Goal: Information Seeking & Learning: Learn about a topic

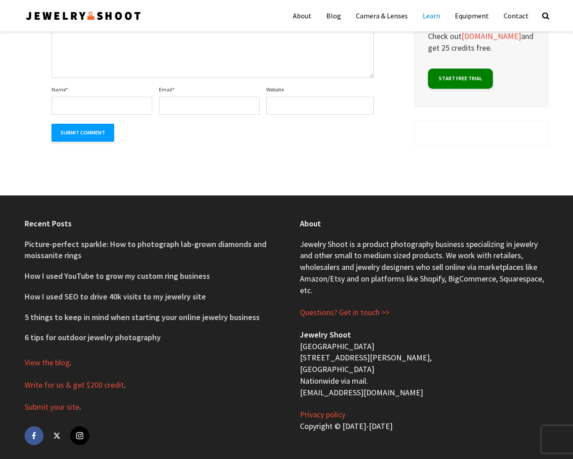
type input "the"
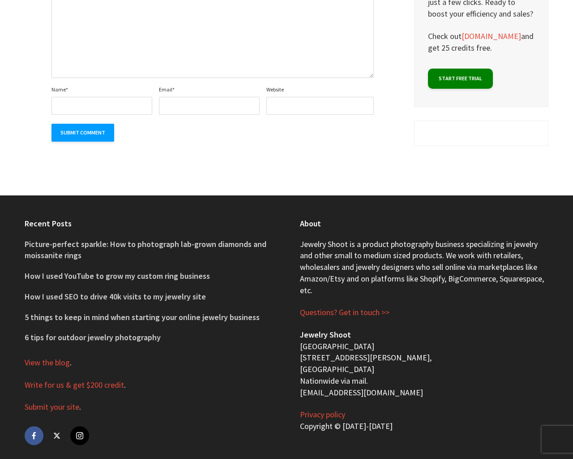
type input "the"
type input "20"
type textarea "1"
type input "MBWUpmEH"
type input "[EMAIL_ADDRESS][DOMAIN_NAME]"
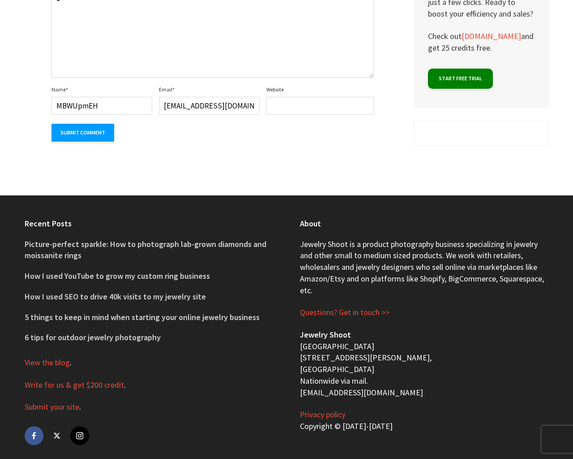
type input "[URL][DOMAIN_NAME]"
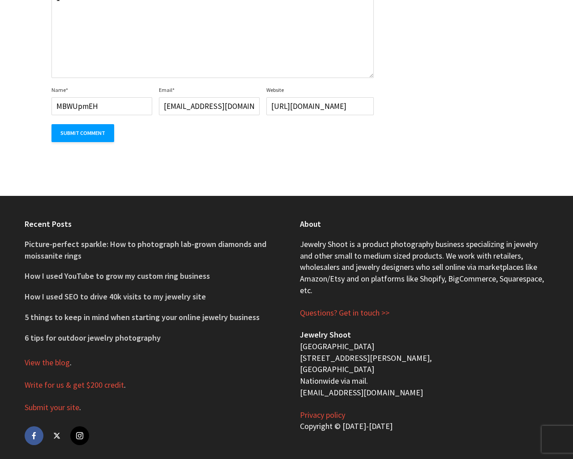
scroll to position [1251, 0]
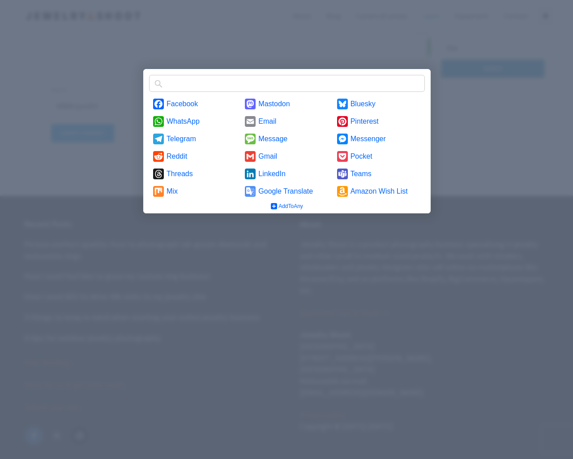
click at [167, 76] on input "Find any service" at bounding box center [298, 83] width 262 height 14
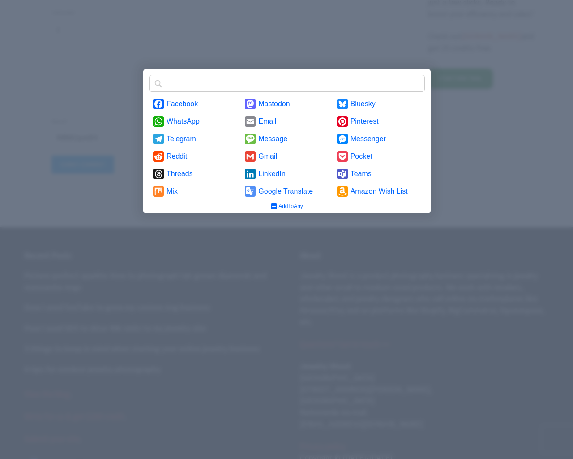
scroll to position [1251, 0]
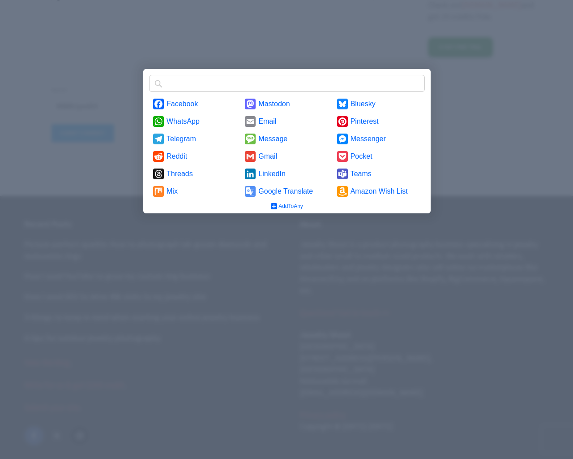
type input "https://www.jewelryshoot.com/product-photography-classes"
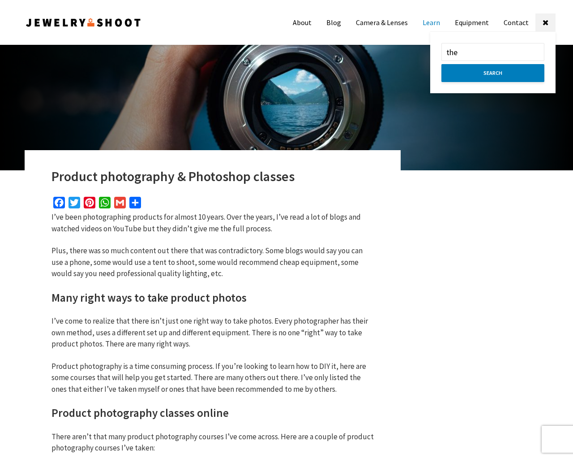
scroll to position [1172, 0]
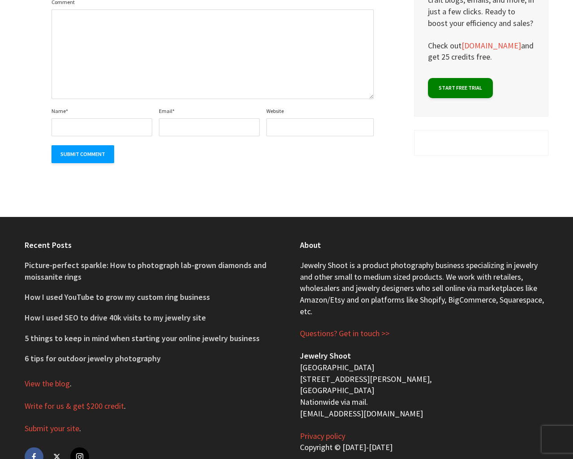
scroll to position [1714, 0]
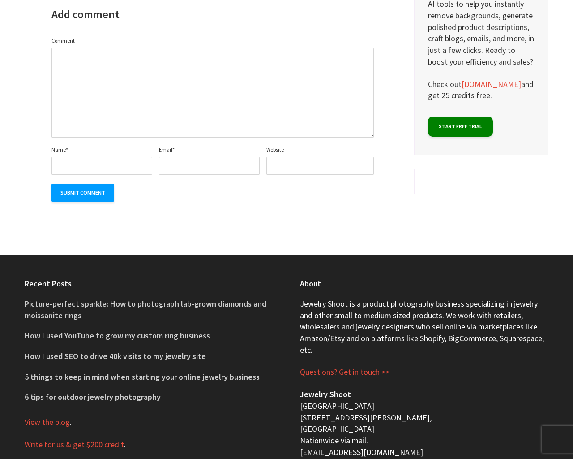
type input "the"
type textarea "1"
type input "MBWUpmEH"
type input "[EMAIL_ADDRESS][DOMAIN_NAME]"
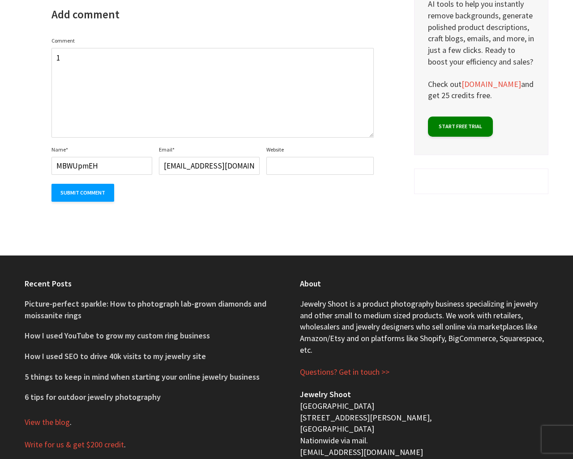
type input "[URL][DOMAIN_NAME]"
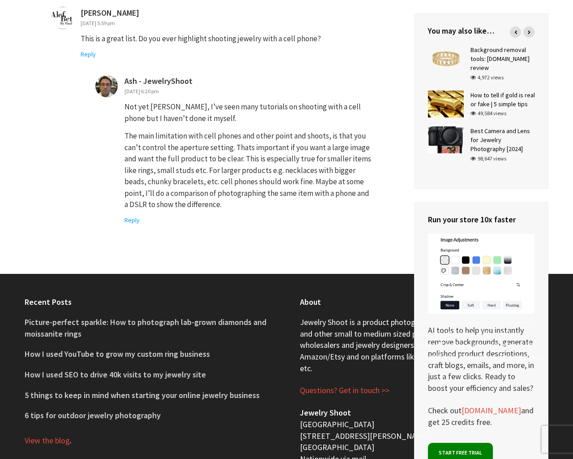
scroll to position [4694, 0]
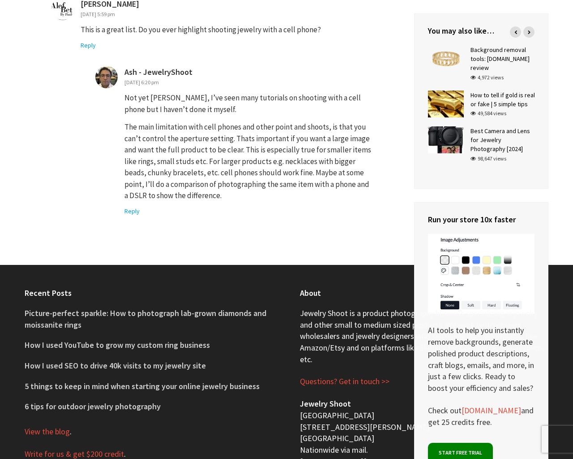
type input "the"
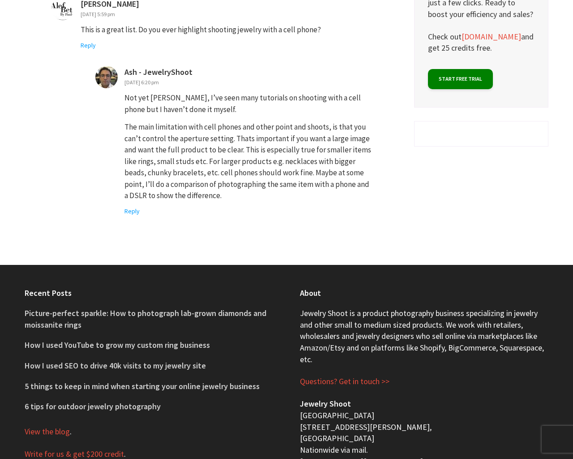
type input "the"
type textarea "1"
type input "MBWUpmEH"
type input "[EMAIL_ADDRESS][DOMAIN_NAME]"
type input "[URL][DOMAIN_NAME]"
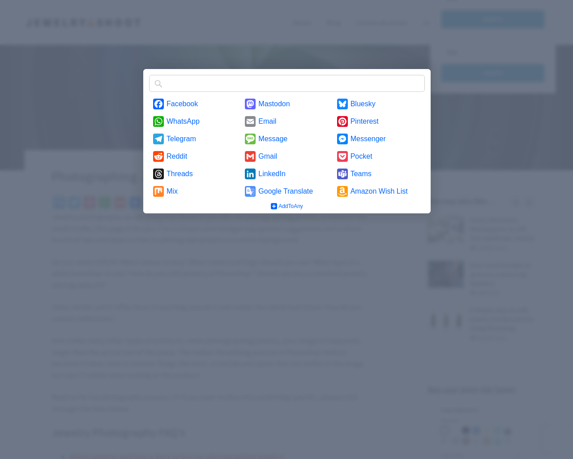
click at [167, 76] on input "Find any service" at bounding box center [298, 83] width 262 height 14
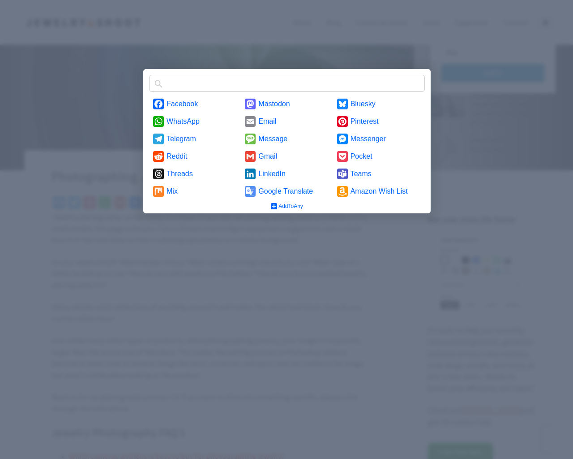
scroll to position [1552, 0]
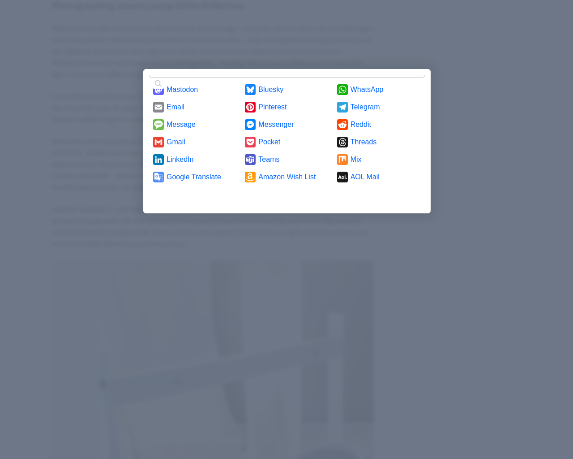
scroll to position [4445, 0]
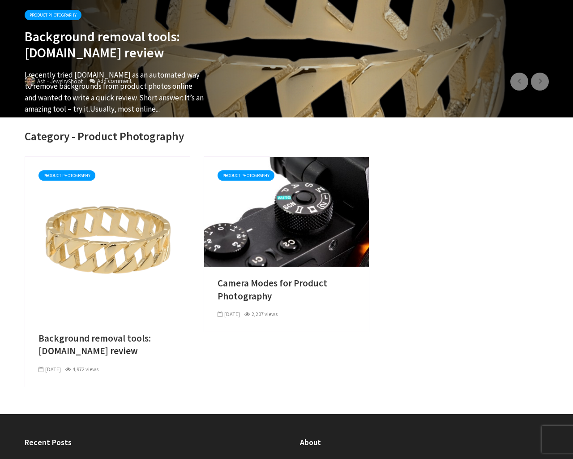
type input "the"
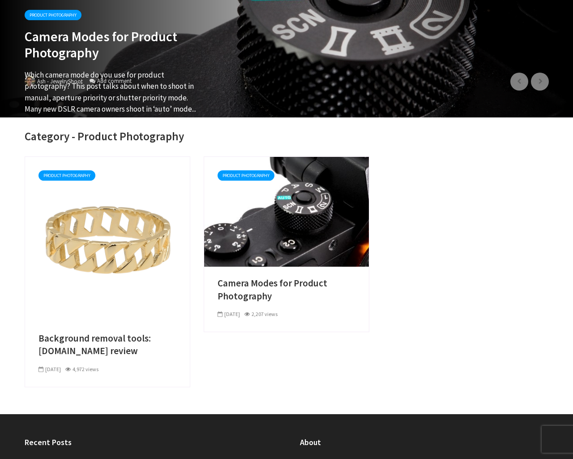
scroll to position [43, 0]
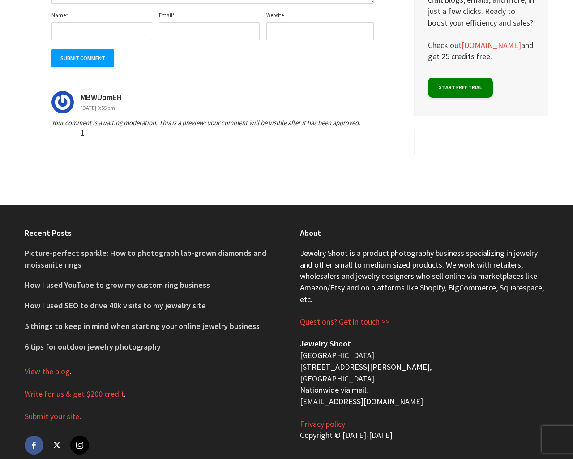
scroll to position [1303, 0]
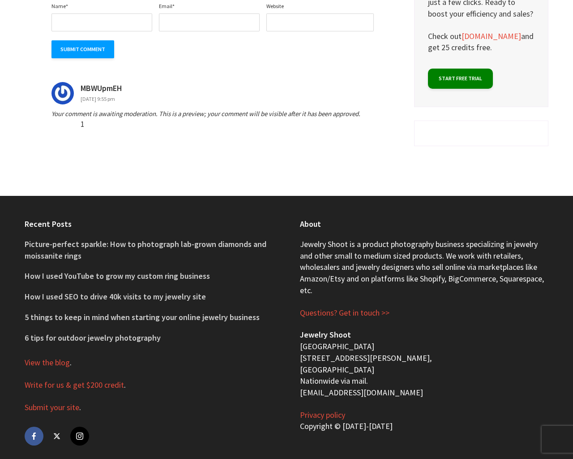
type input "the"
type input "20"
type textarea "1"
type input "MBWUpmEH"
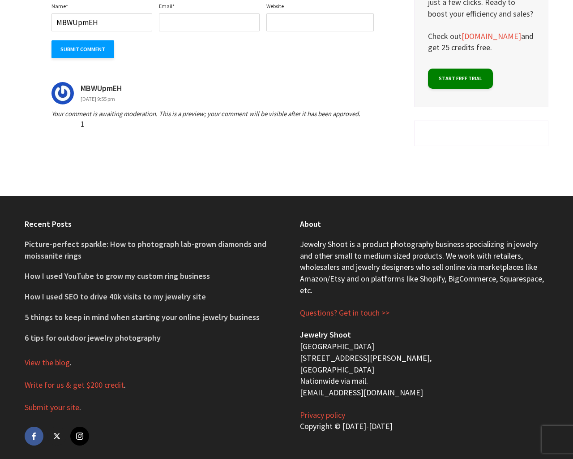
type input "[EMAIL_ADDRESS][DOMAIN_NAME]"
type input "[URL][DOMAIN_NAME]"
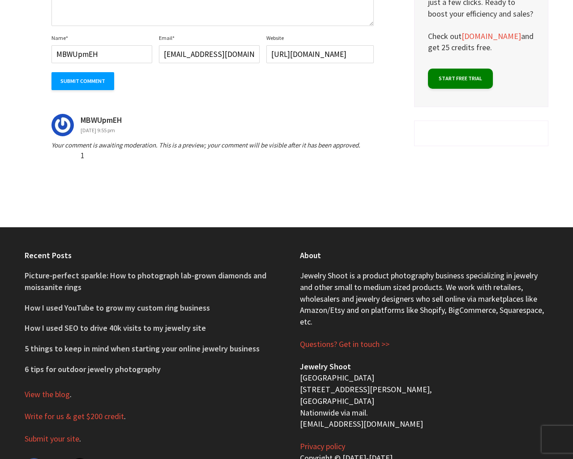
scroll to position [1334, 0]
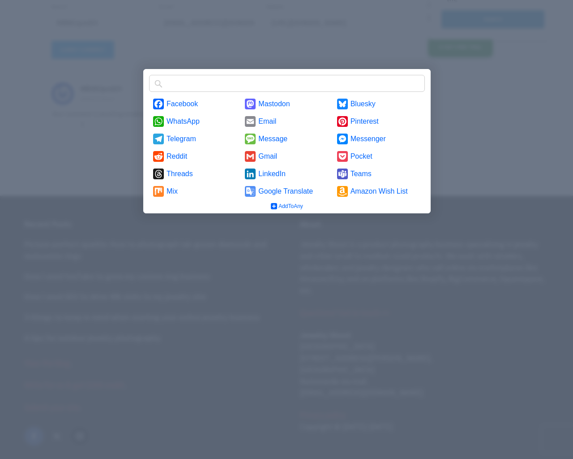
click at [167, 76] on input "Find any service" at bounding box center [298, 83] width 262 height 14
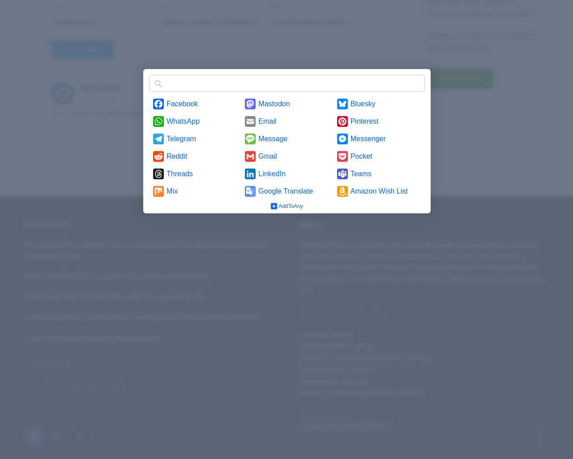
click at [167, 76] on input "Find any service" at bounding box center [298, 83] width 262 height 14
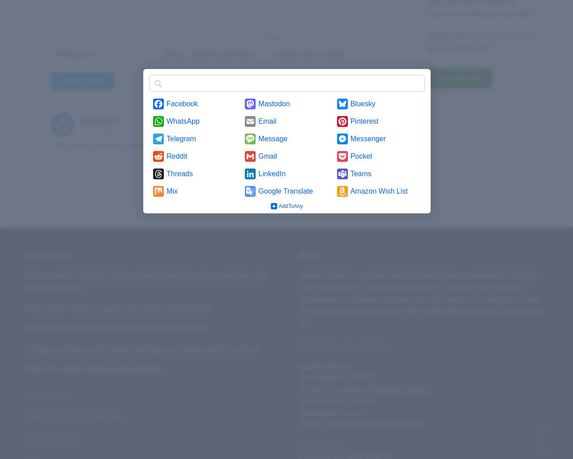
scroll to position [1334, 0]
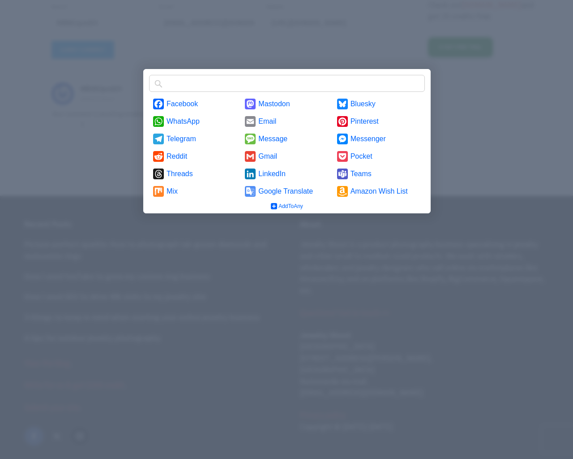
type input "https://www.jewelryshoot.com/product-photography-classes"
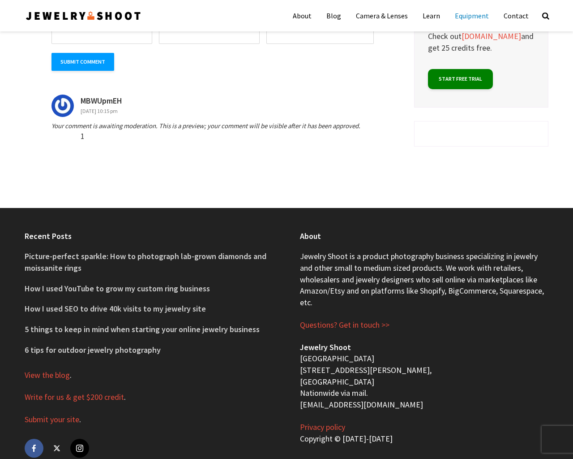
type input "the"
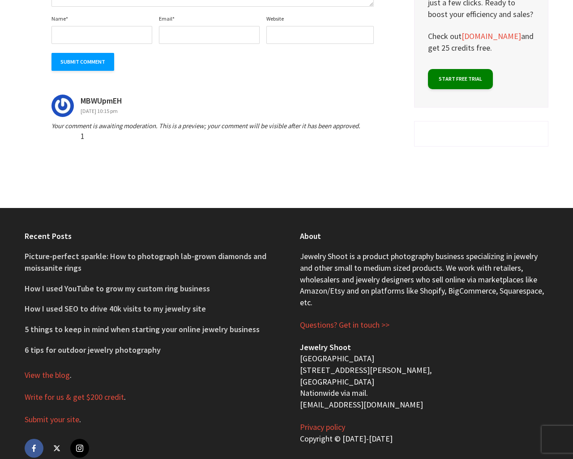
type input "the"
type textarea "1"
type input "MBWUpmEH"
type input "[EMAIL_ADDRESS][DOMAIN_NAME]"
type input "[URL][DOMAIN_NAME]"
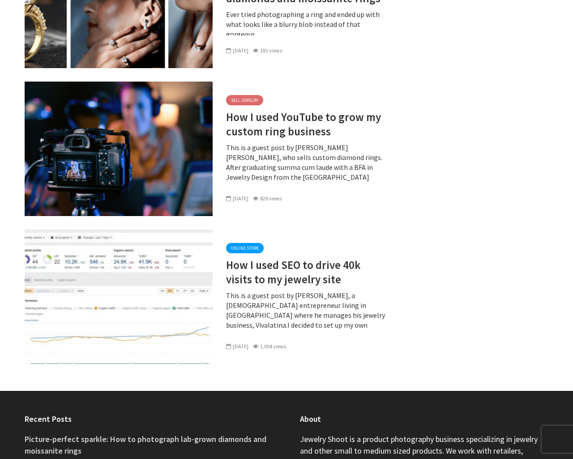
scroll to position [6431, 0]
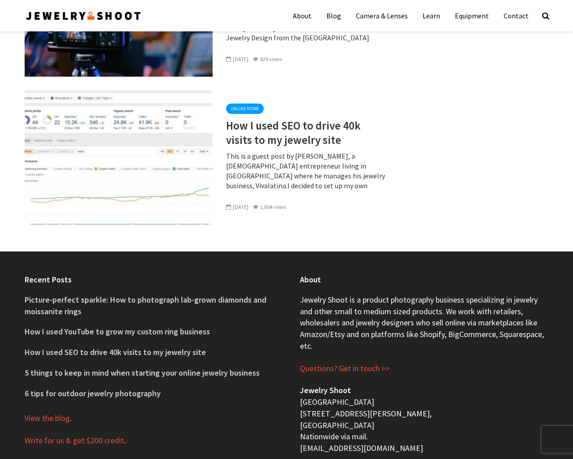
type input "the"
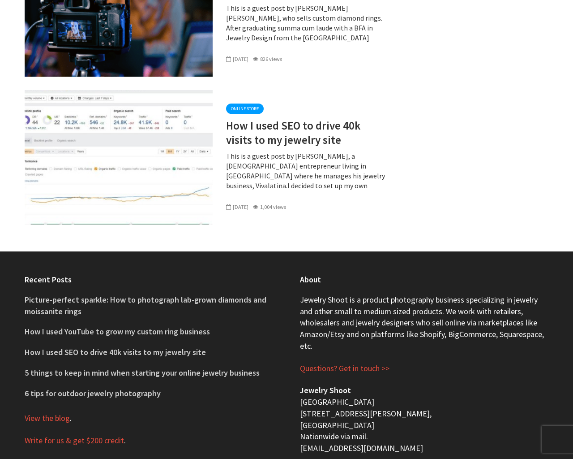
type input "the"
type textarea "1"
type input "MBWUpmEH"
type input "[EMAIL_ADDRESS][DOMAIN_NAME]"
type input "[URL][DOMAIN_NAME]"
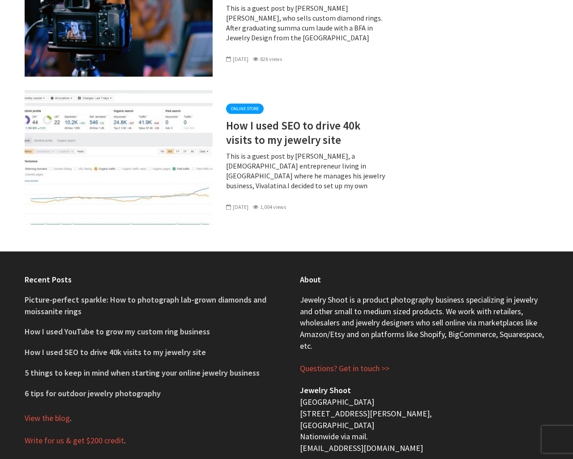
checkbox input "false"
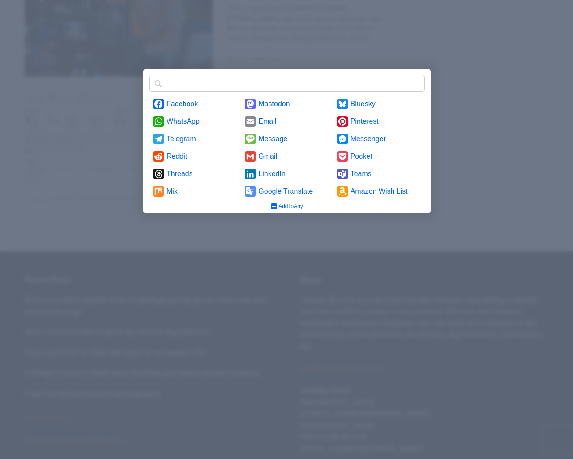
type input "e"
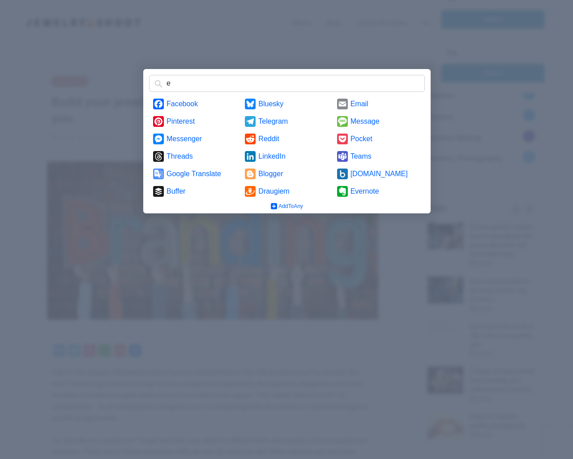
click at [167, 76] on input "e" at bounding box center [298, 83] width 262 height 14
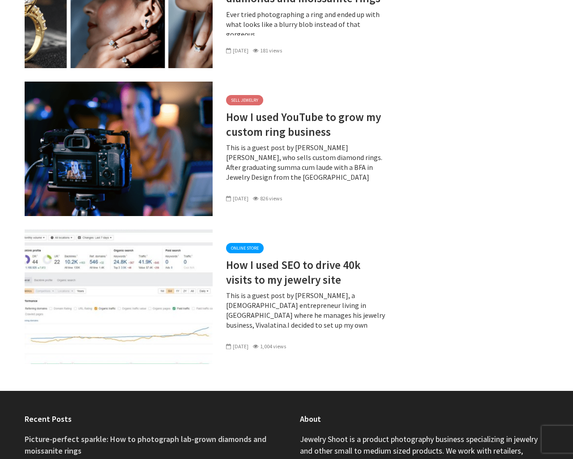
scroll to position [6514, 0]
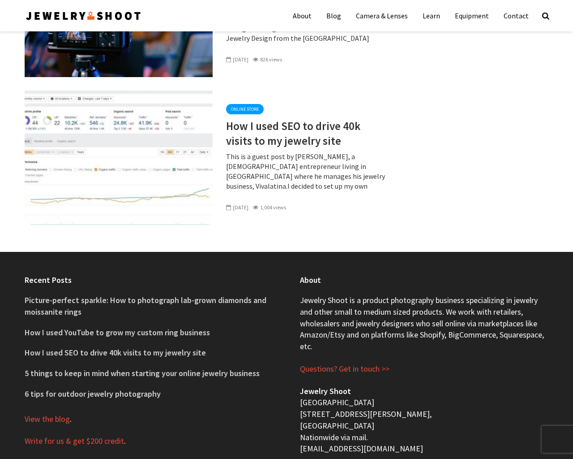
type input "the"
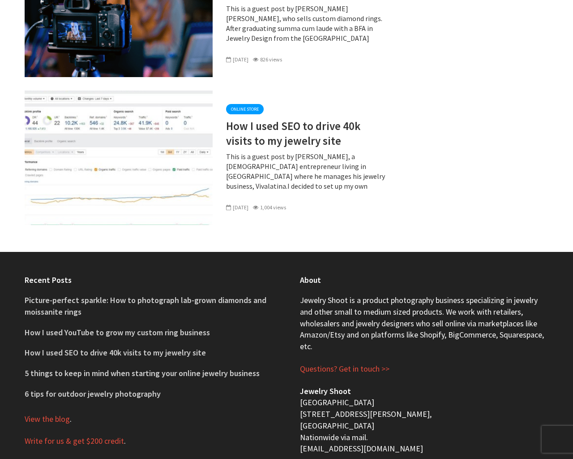
type input "the"
type textarea "1"
type input "MBWUpmEH"
type input "[EMAIL_ADDRESS][DOMAIN_NAME]"
type input "[URL][DOMAIN_NAME]"
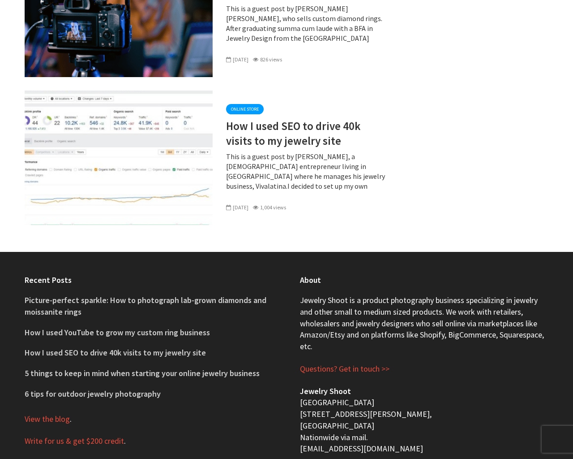
checkbox input "false"
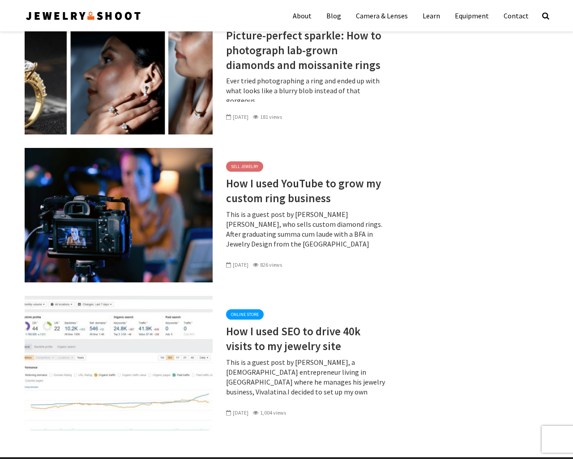
scroll to position [3545, 0]
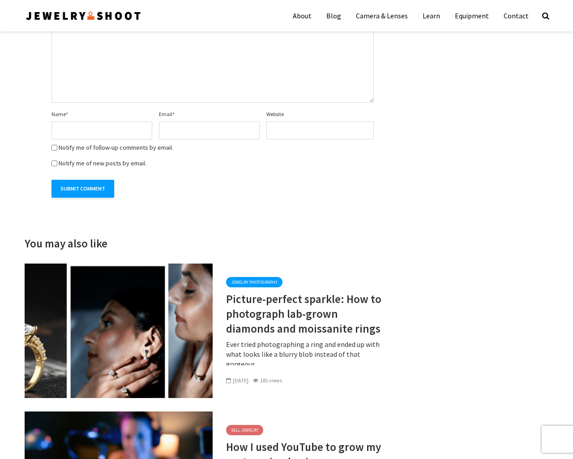
type input "the"
type textarea "1"
type input "MBWUpmEH"
type input "[EMAIL_ADDRESS][DOMAIN_NAME]"
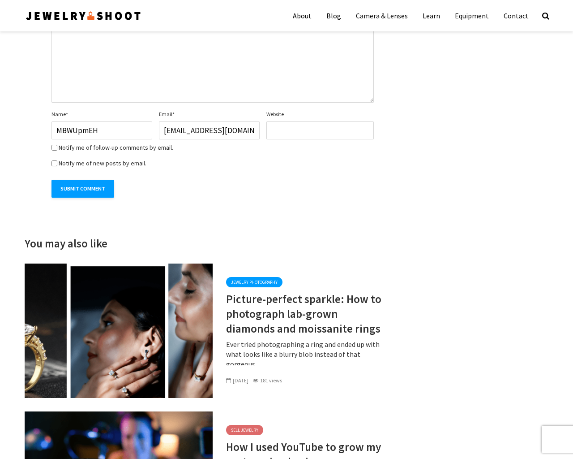
type input "[URL][DOMAIN_NAME]"
checkbox input "false"
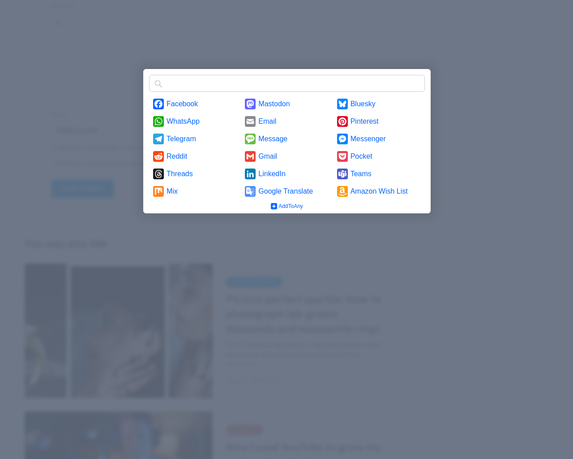
scroll to position [0, 0]
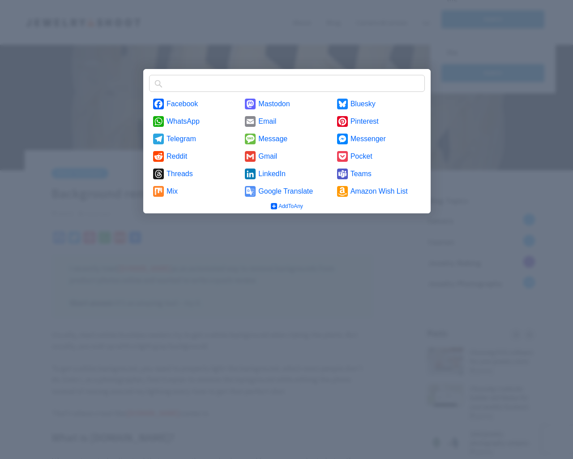
click at [167, 76] on input "Find any service" at bounding box center [298, 83] width 262 height 14
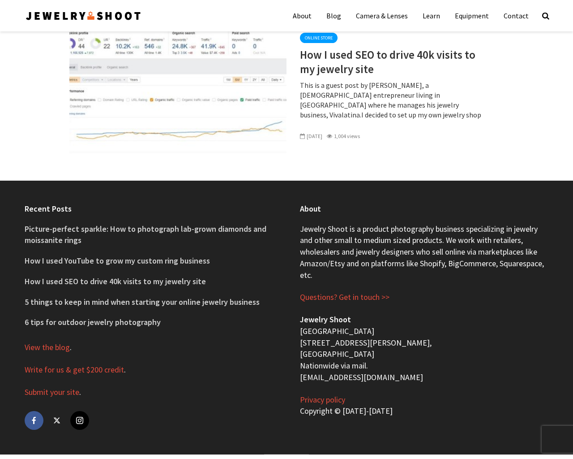
scroll to position [4728, 0]
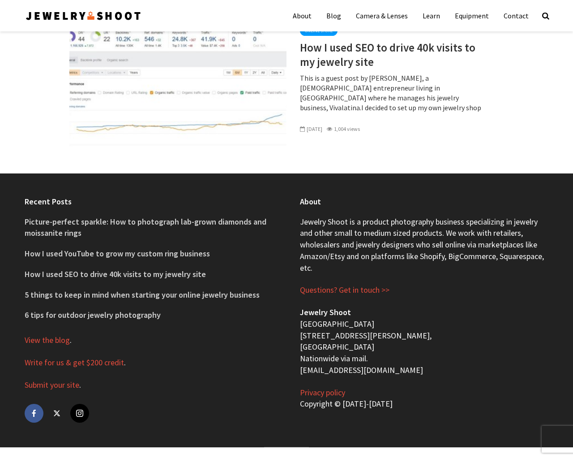
type input "the"
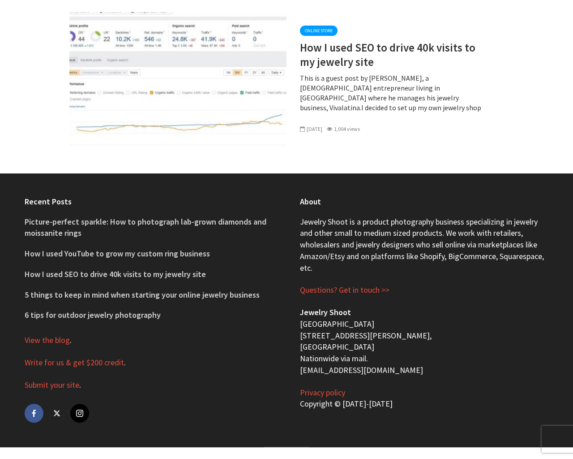
type input "the"
type textarea "1"
type input "MBWUpmEH"
type input "[EMAIL_ADDRESS][DOMAIN_NAME]"
type input "[URL][DOMAIN_NAME]"
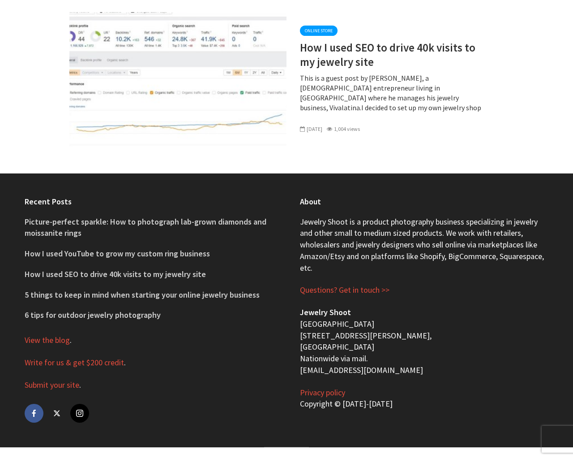
checkbox input "false"
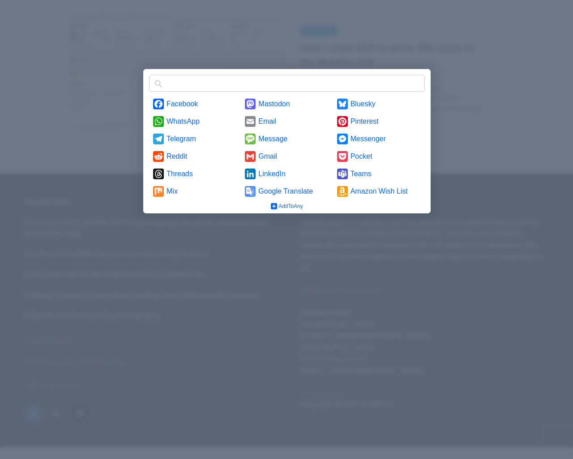
scroll to position [0, 0]
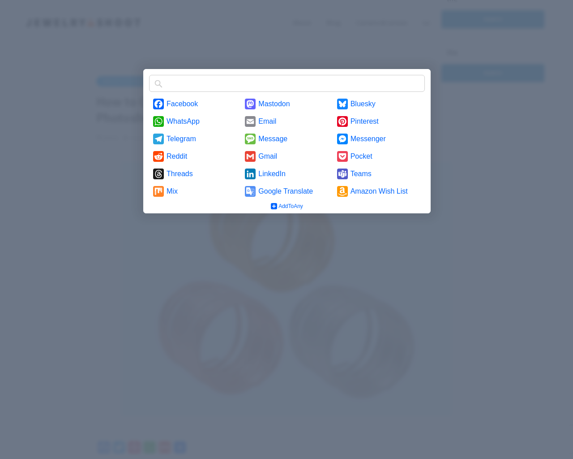
click at [167, 76] on input "Find any service" at bounding box center [298, 83] width 262 height 14
checkbox input "false"
click at [167, 76] on input "Find any service" at bounding box center [298, 83] width 262 height 14
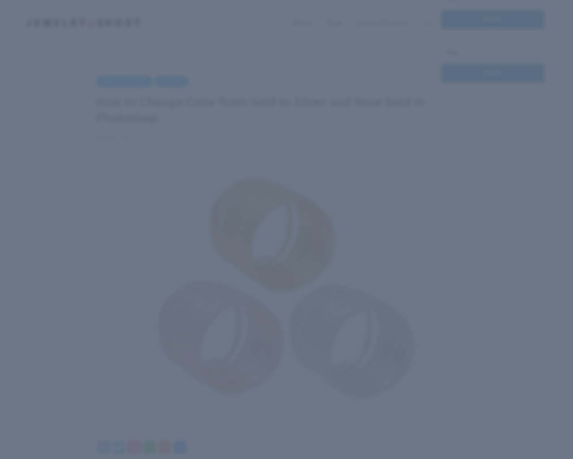
type input "https://www.jewelryshoot.com/jewelry-photography/change-color-gold-silver-rose-…"
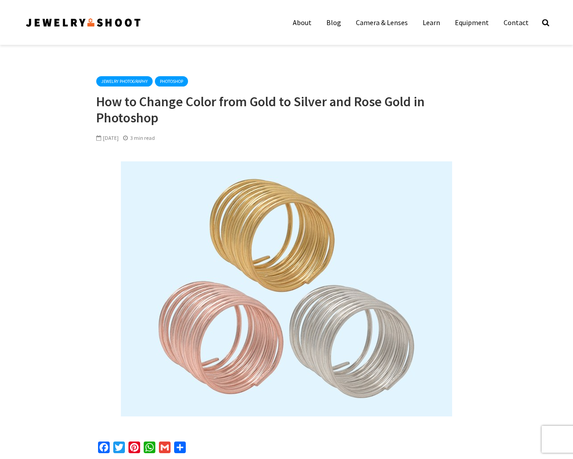
checkbox input "false"
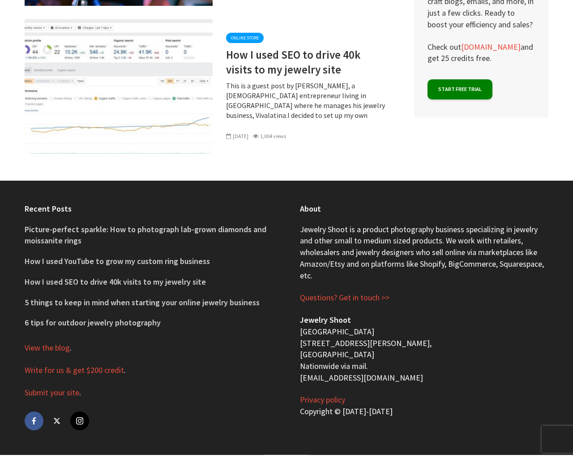
scroll to position [4177, 0]
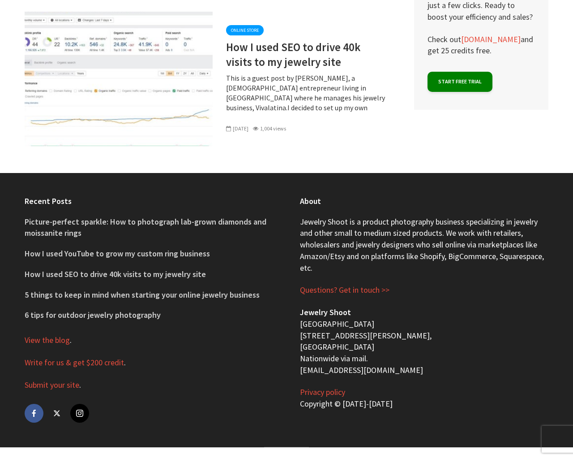
type input "the"
type textarea "1"
type input "MBWUpmEH"
type input "[EMAIL_ADDRESS][DOMAIN_NAME]"
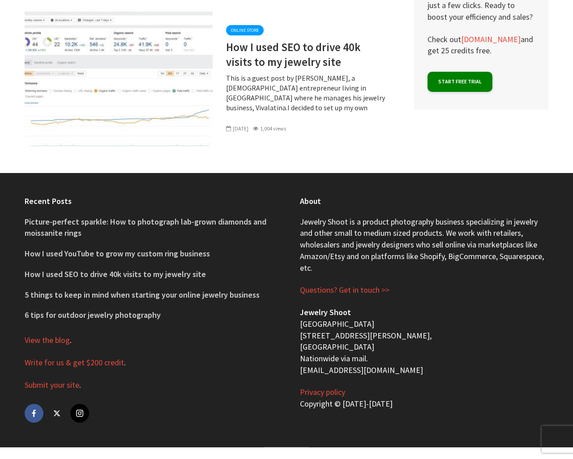
type input "[URL][DOMAIN_NAME]"
checkbox input "false"
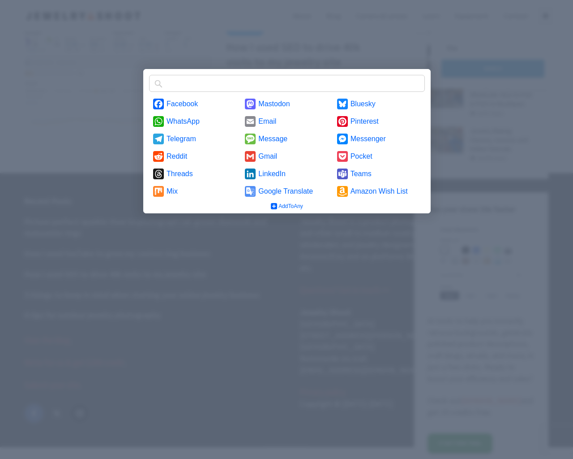
click at [167, 76] on input "Find any service" at bounding box center [298, 83] width 262 height 14
